Goal: Transaction & Acquisition: Purchase product/service

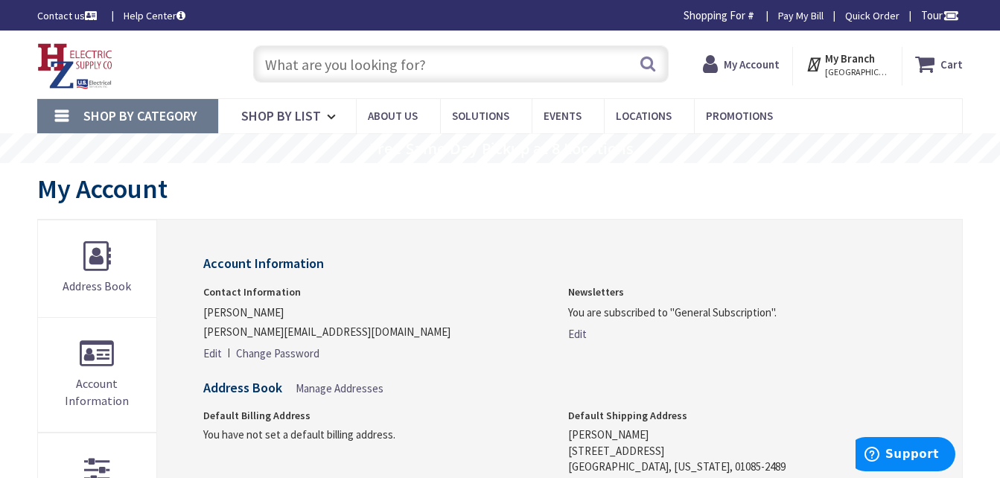
click at [340, 58] on input "text" at bounding box center [461, 63] width 416 height 37
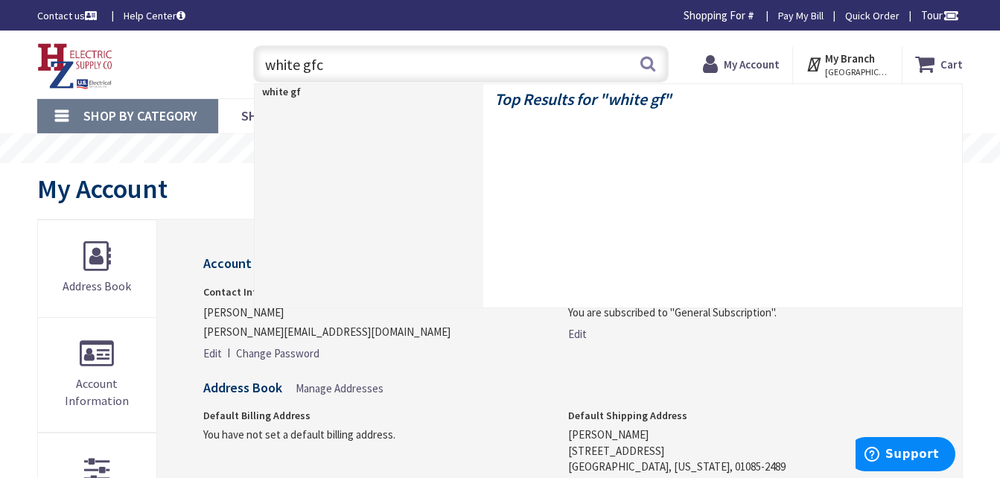
type input "white gfci"
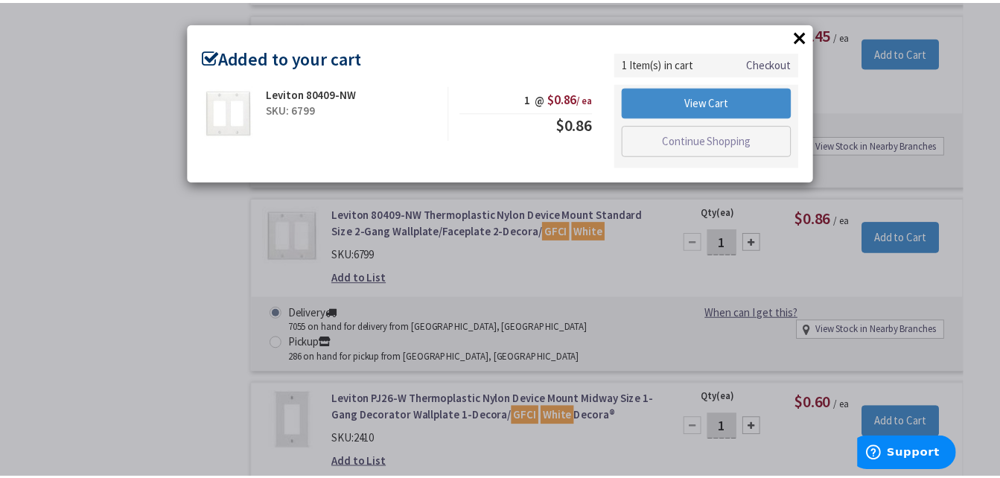
scroll to position [1119, 0]
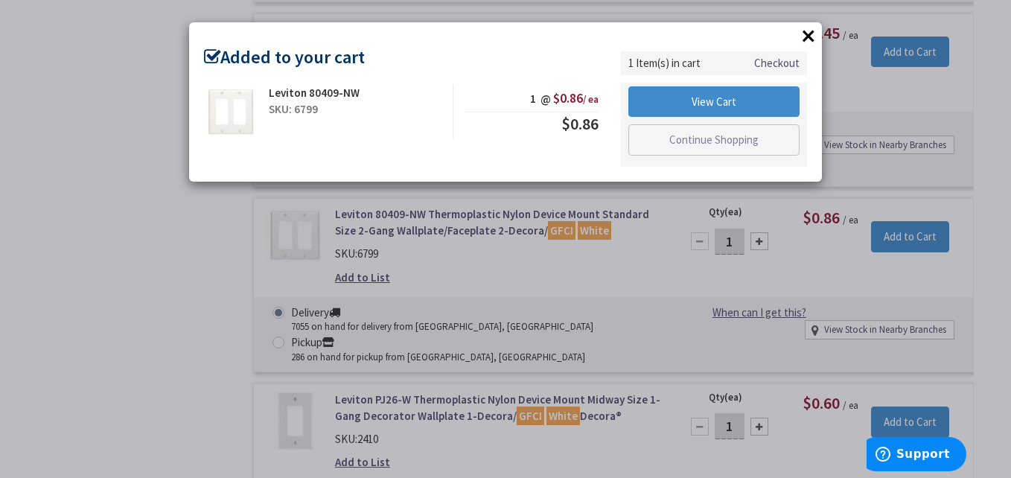
click at [813, 34] on button "×" at bounding box center [809, 36] width 22 height 22
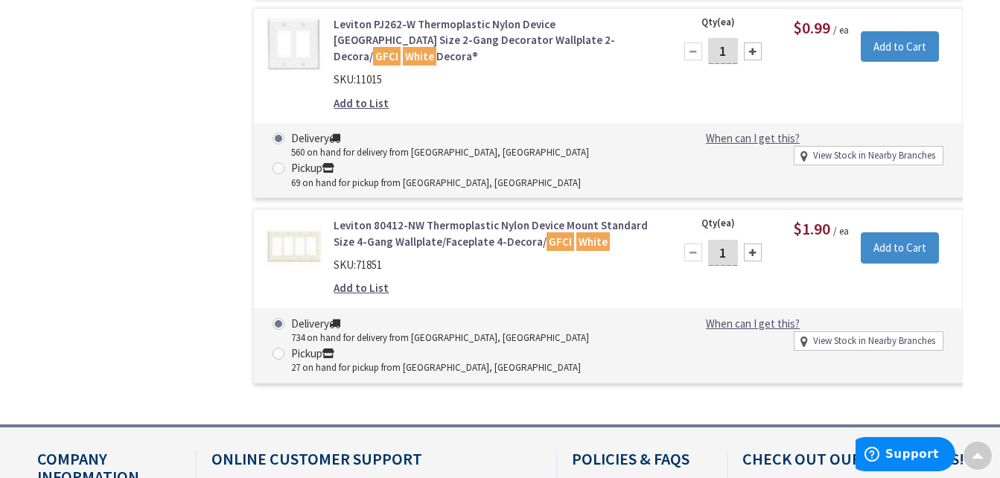
scroll to position [2175, 0]
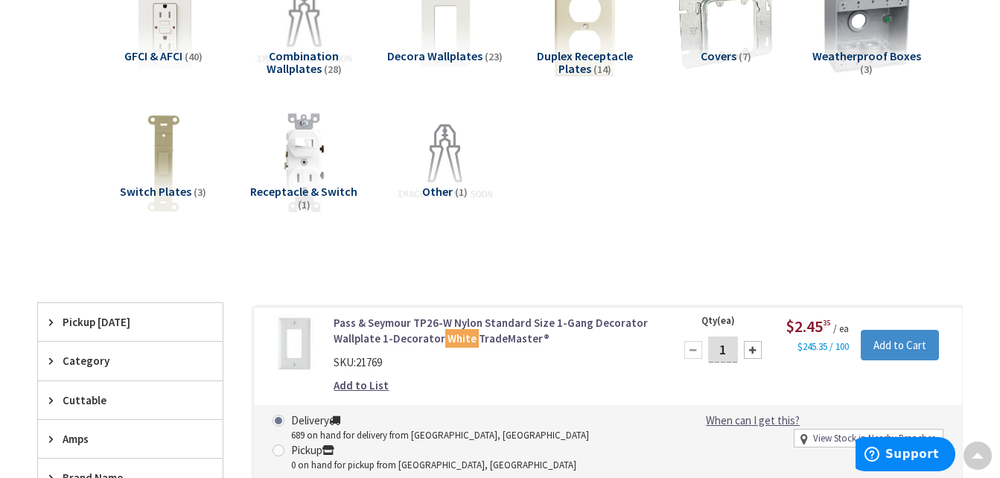
scroll to position [0, 0]
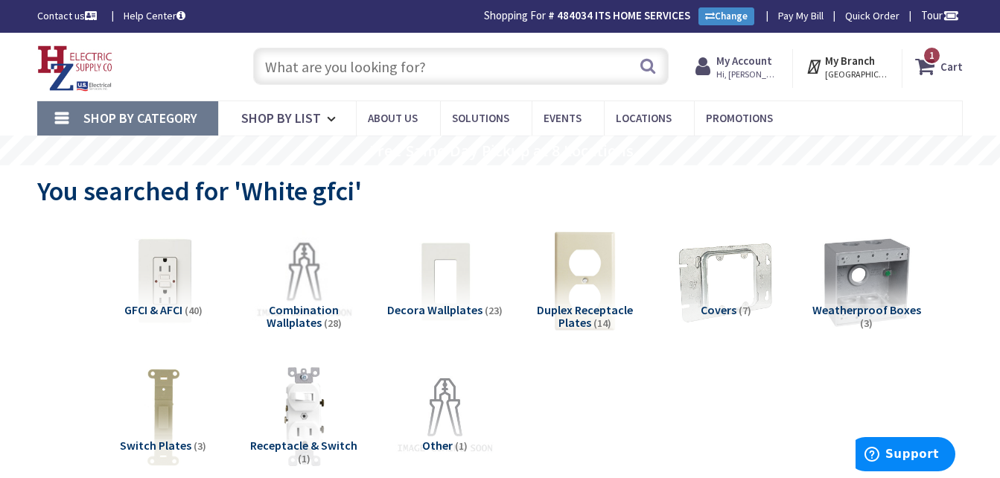
click at [168, 305] on span "GFCI & AFCI" at bounding box center [153, 309] width 58 height 15
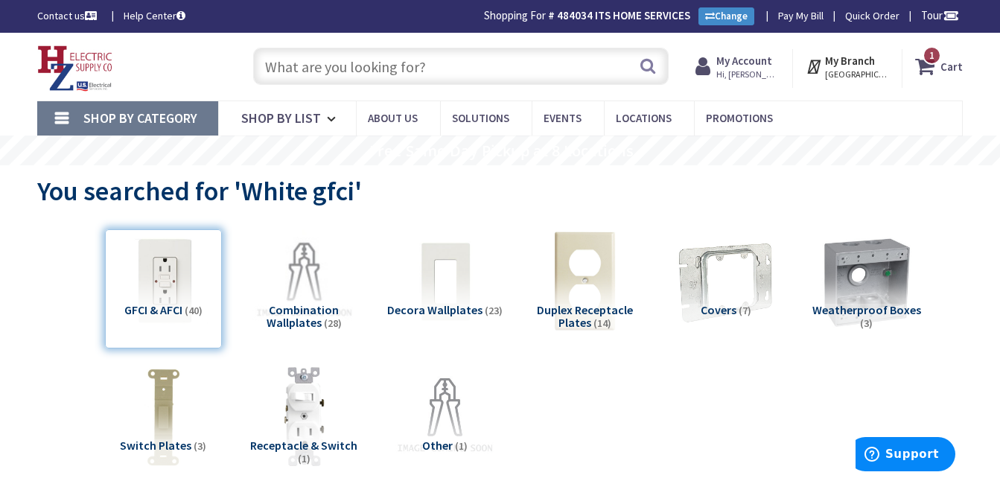
click at [169, 305] on div "GFCI & AFCI (40)" at bounding box center [163, 288] width 117 height 119
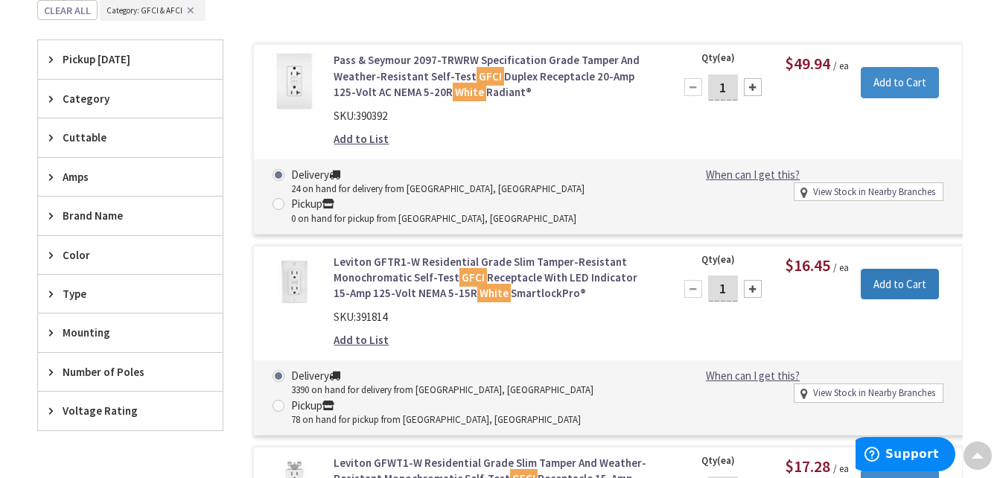
click at [920, 285] on input "Add to Cart" at bounding box center [900, 284] width 78 height 31
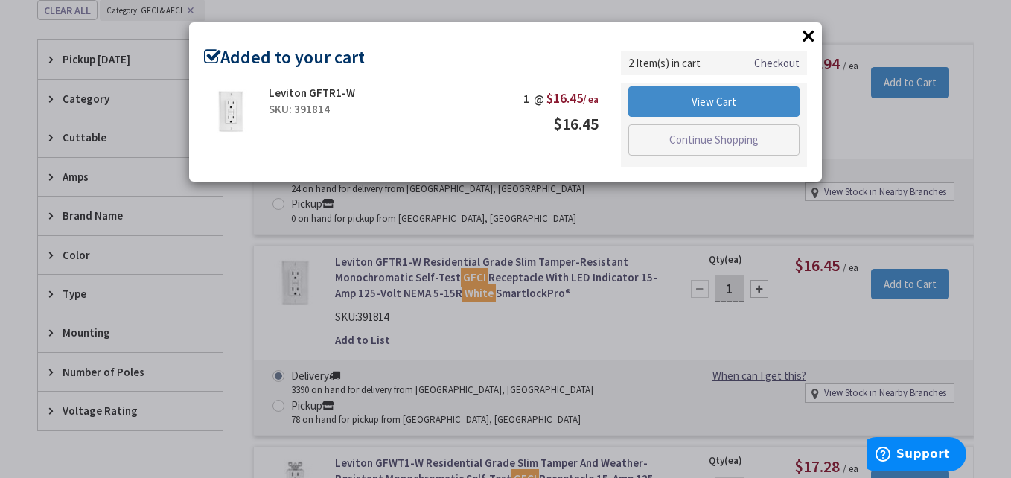
click at [810, 35] on button "×" at bounding box center [809, 36] width 22 height 22
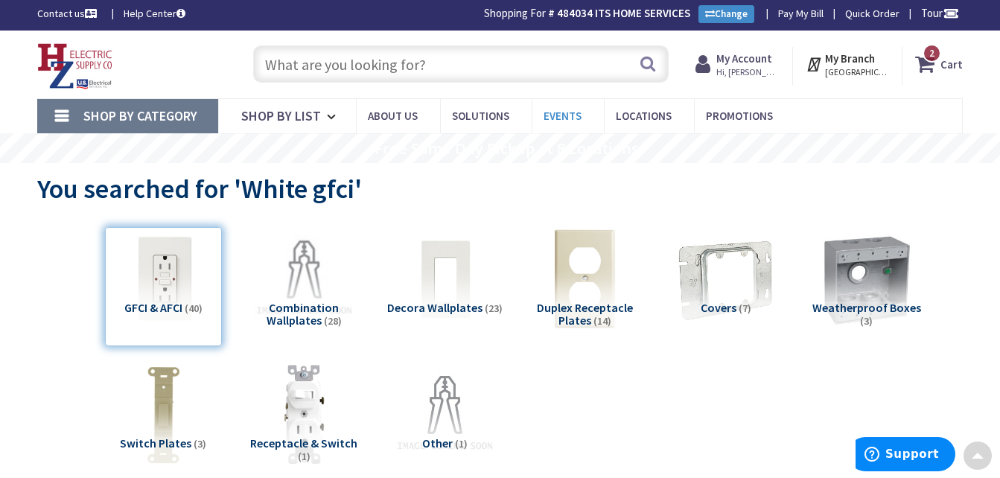
scroll to position [0, 0]
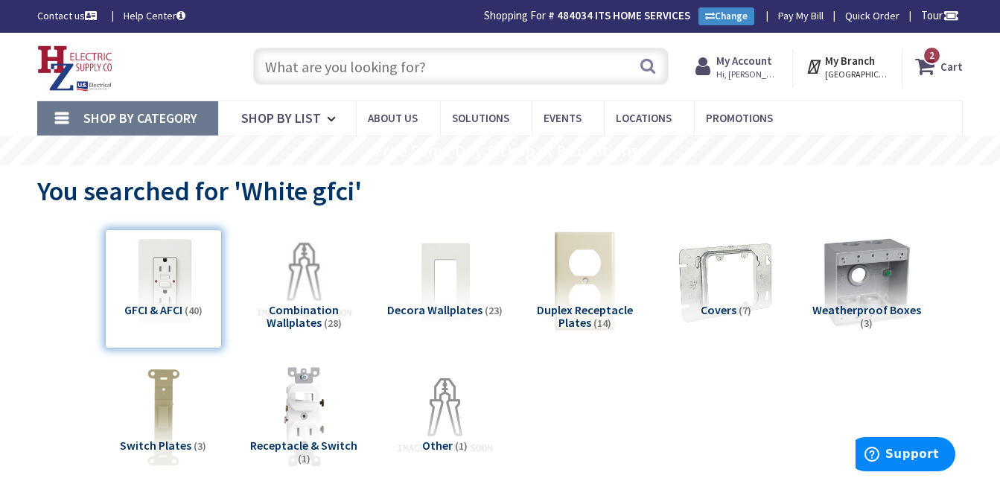
click at [518, 48] on input "text" at bounding box center [461, 66] width 416 height 37
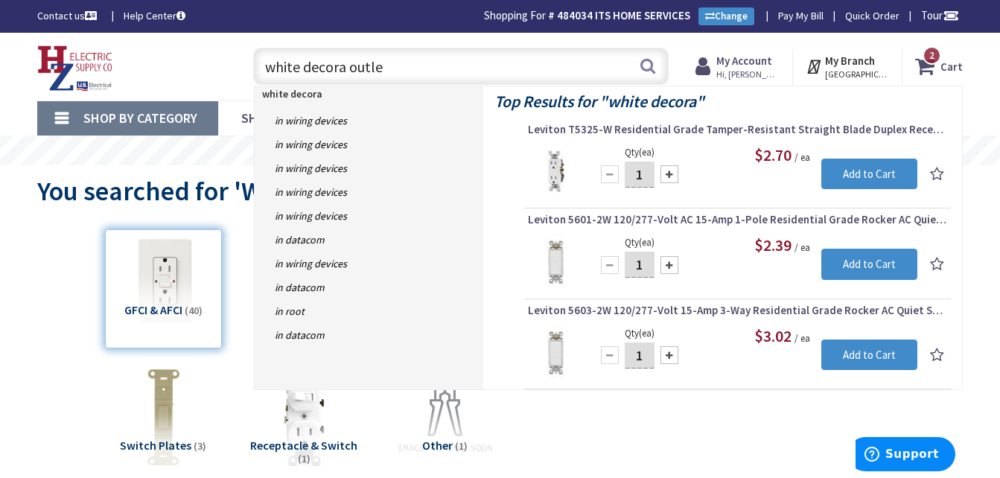
type input "white decora outlet"
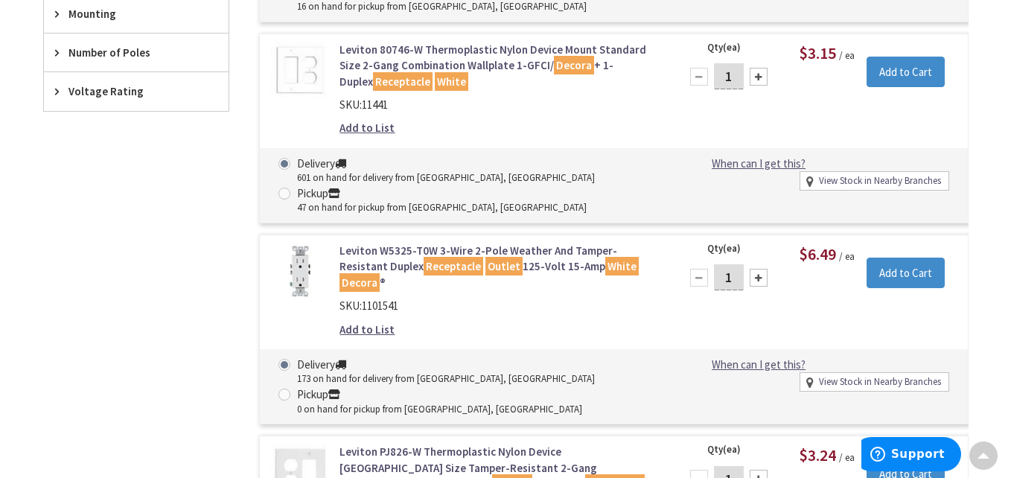
scroll to position [968, 0]
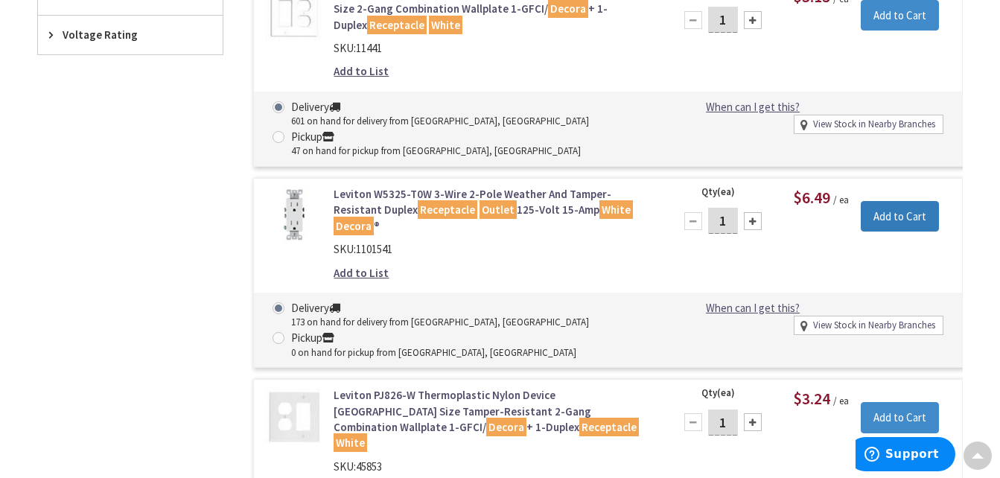
click at [887, 217] on input "Add to Cart" at bounding box center [900, 216] width 78 height 31
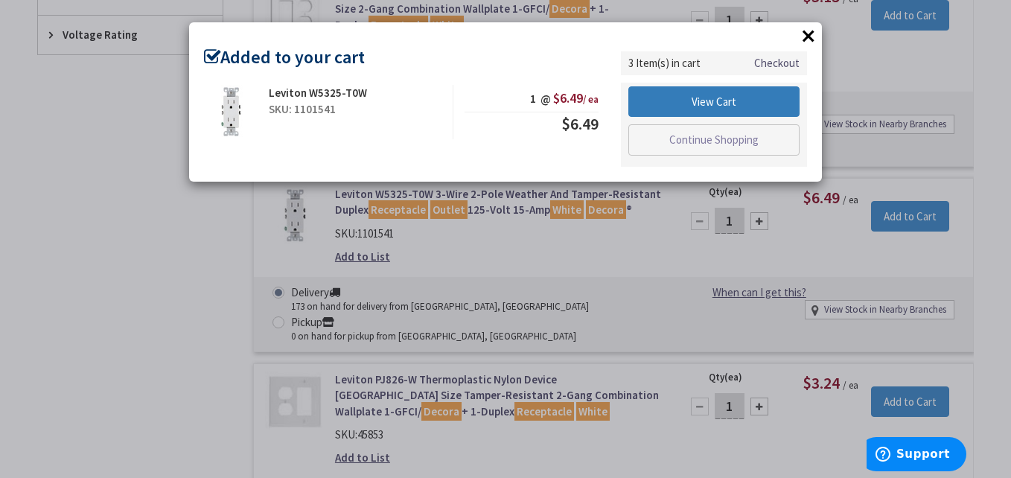
click at [775, 112] on link "View Cart" at bounding box center [714, 101] width 171 height 31
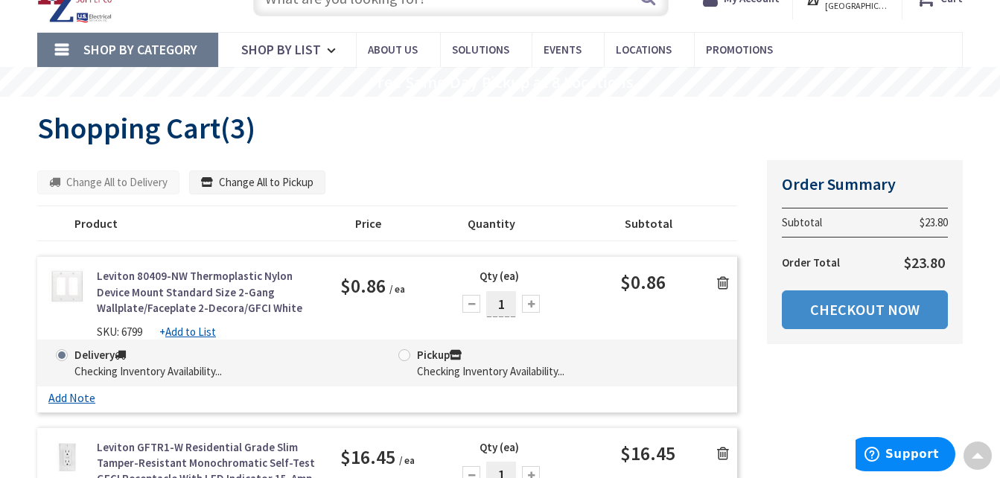
scroll to position [149, 0]
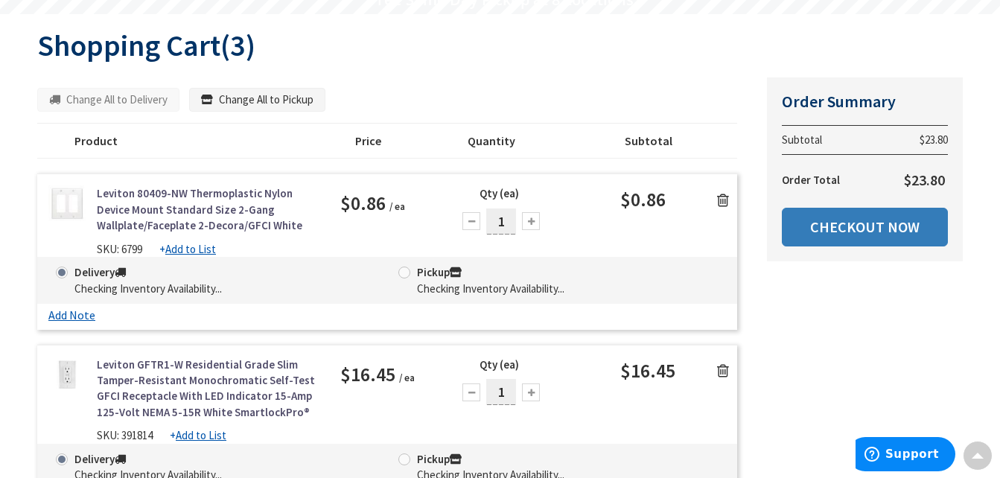
click at [857, 239] on link "Checkout Now" at bounding box center [865, 227] width 166 height 39
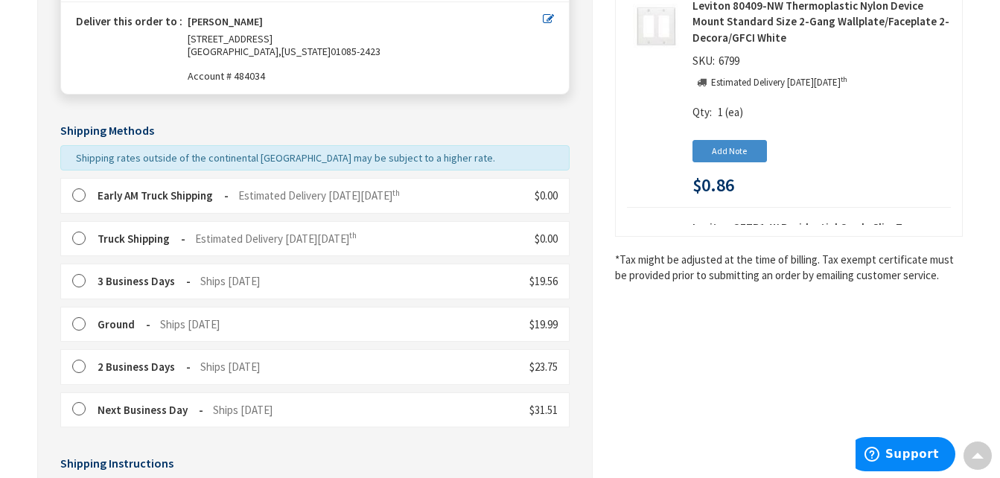
scroll to position [305, 0]
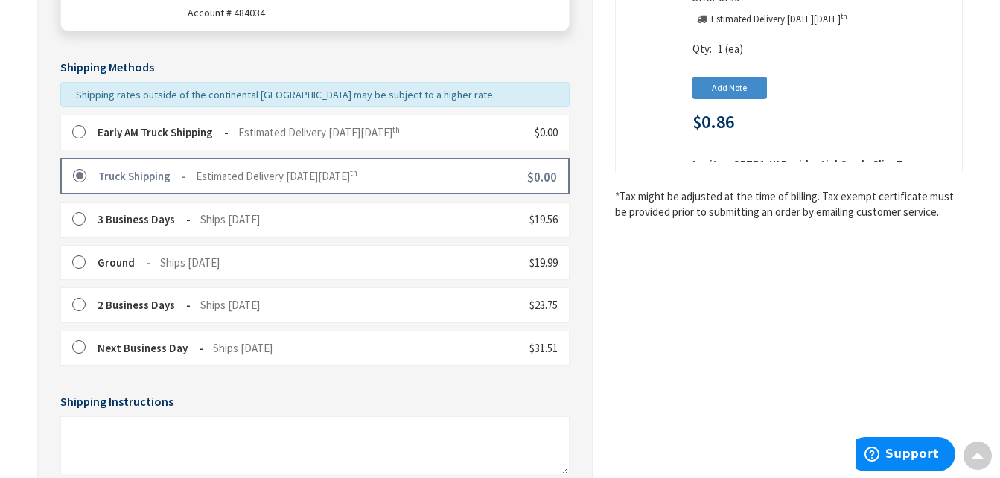
click at [83, 131] on label at bounding box center [83, 132] width 23 height 15
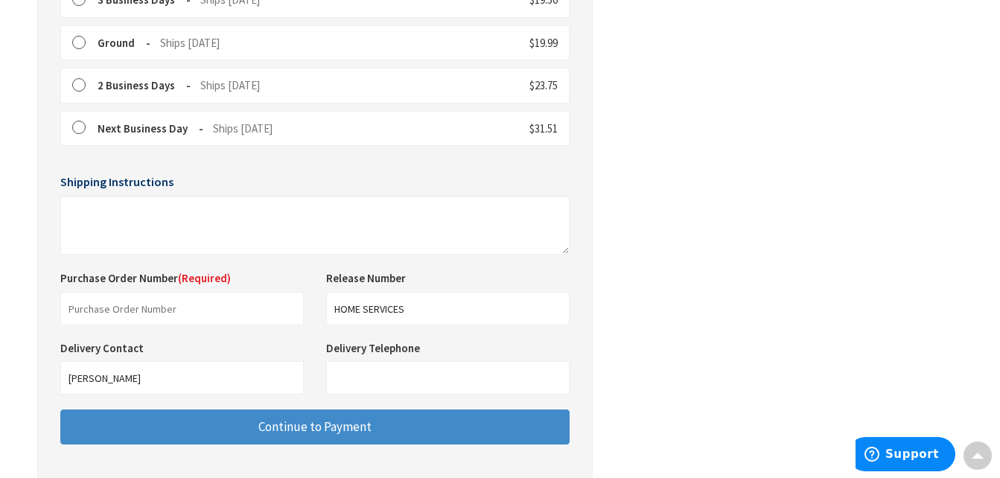
scroll to position [529, 0]
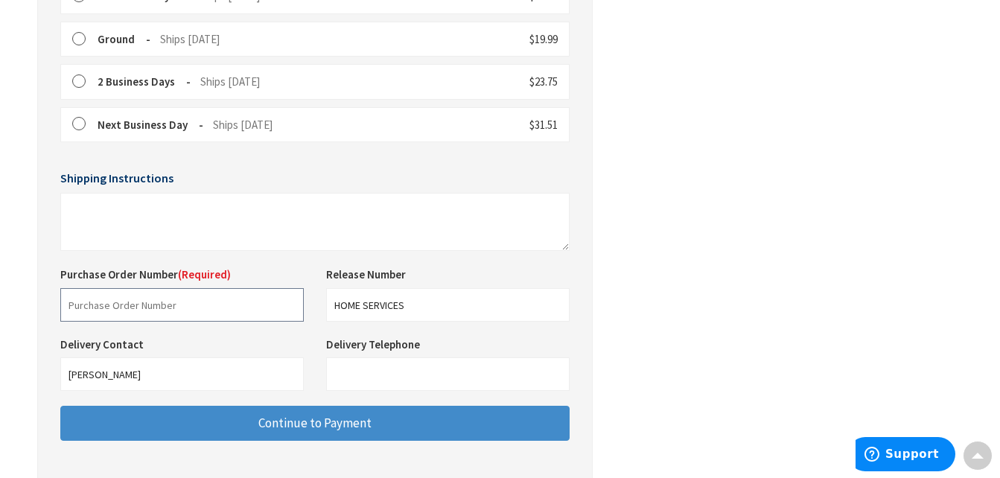
click at [198, 308] on input "text" at bounding box center [182, 305] width 244 height 34
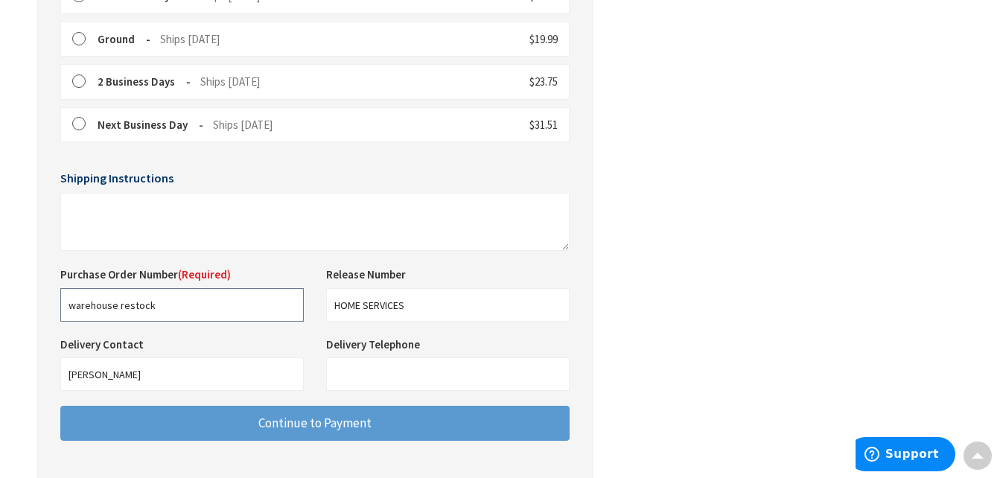
type input "warehouse restock"
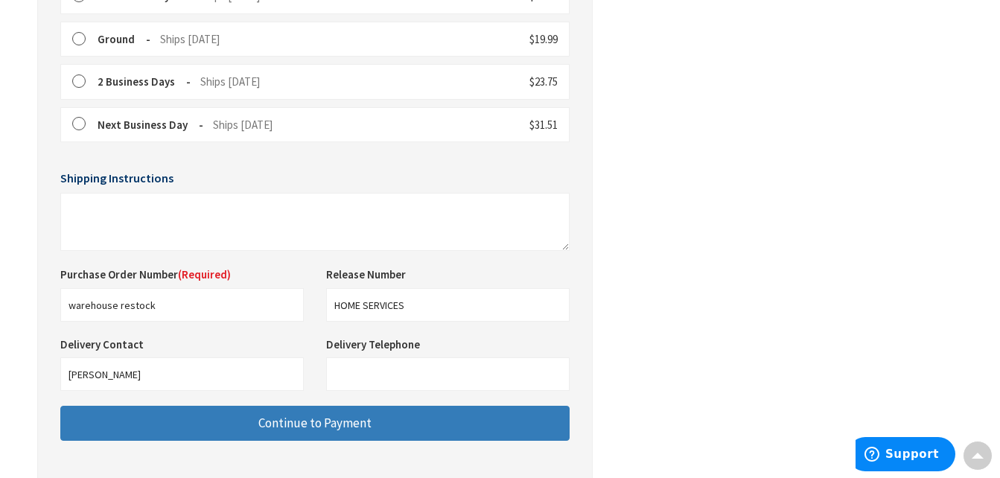
click at [326, 422] on span "Continue to Payment" at bounding box center [314, 423] width 113 height 16
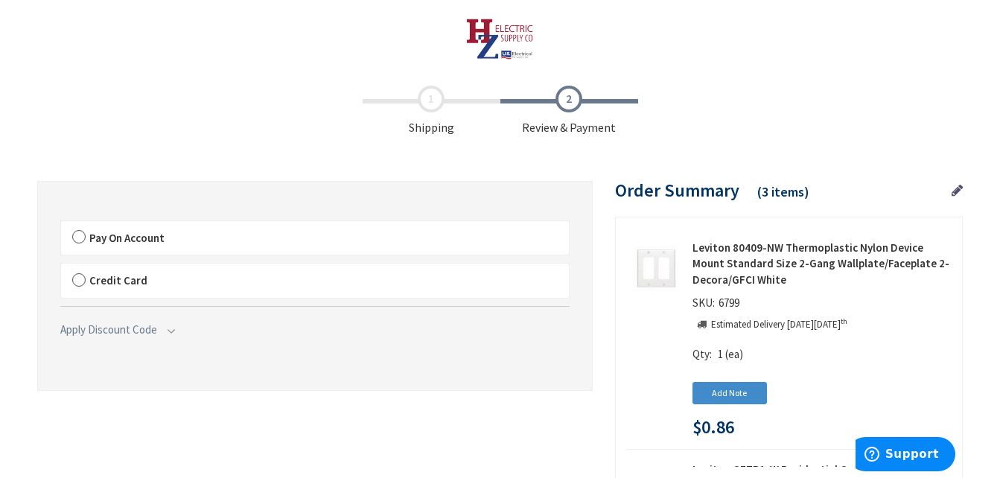
click at [247, 247] on label "Pay On Account" at bounding box center [315, 238] width 508 height 34
click at [61, 224] on input "Pay On Account" at bounding box center [61, 224] width 0 height 0
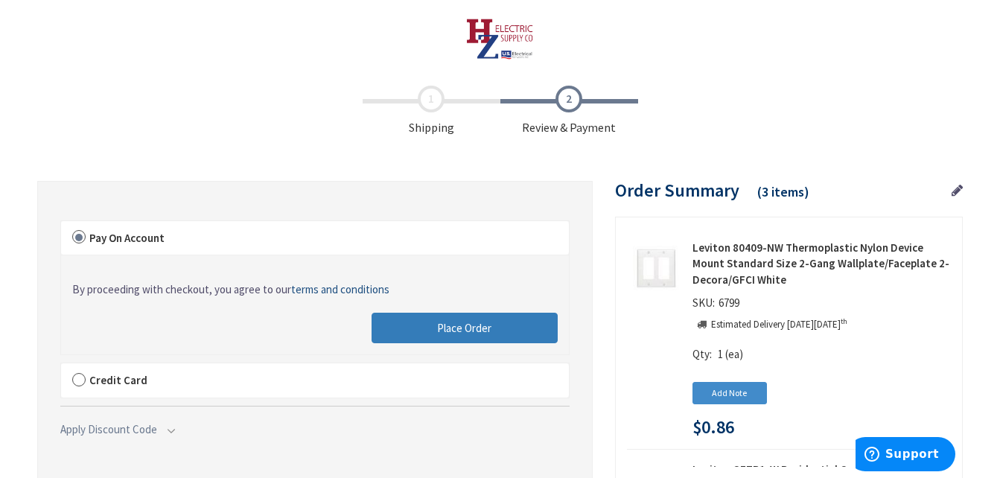
click at [500, 337] on button "Place Order" at bounding box center [465, 328] width 186 height 31
